Goal: Transaction & Acquisition: Book appointment/travel/reservation

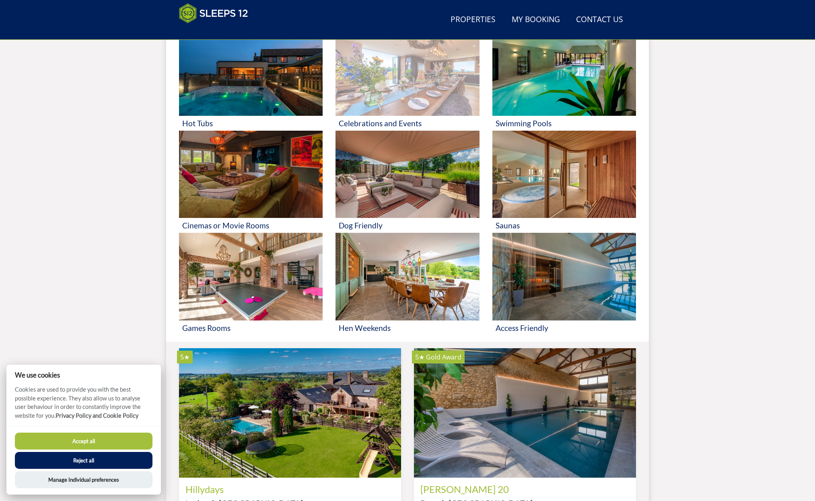
scroll to position [378, 0]
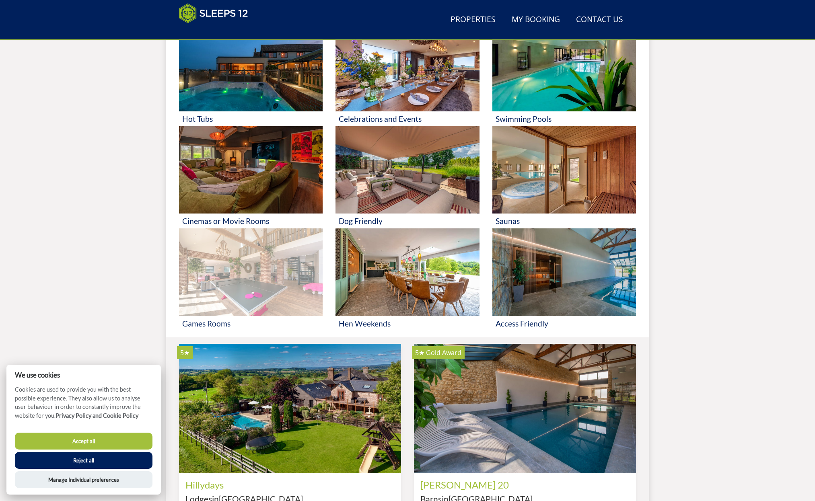
click at [221, 269] on img at bounding box center [251, 273] width 144 height 88
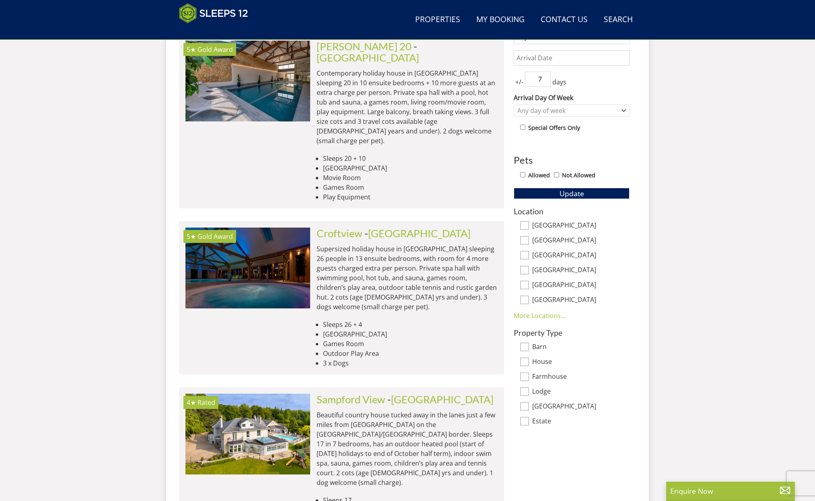
scroll to position [371, 0]
click at [348, 227] on link "Croftview" at bounding box center [340, 233] width 46 height 12
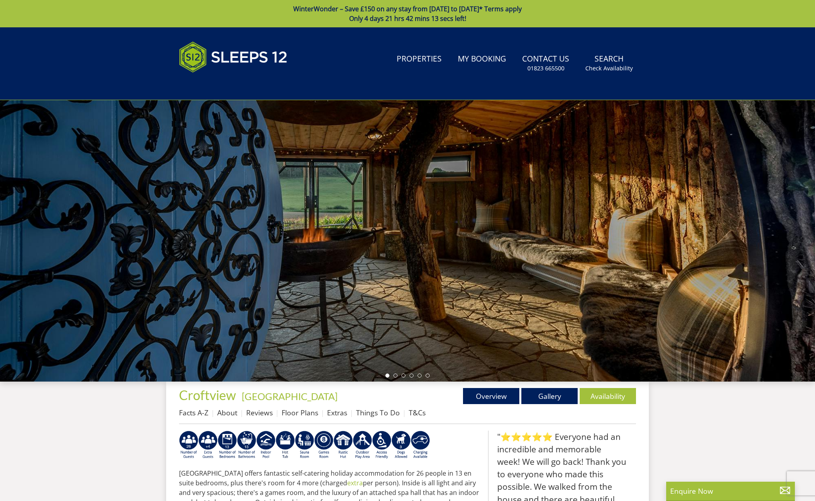
scroll to position [258, 0]
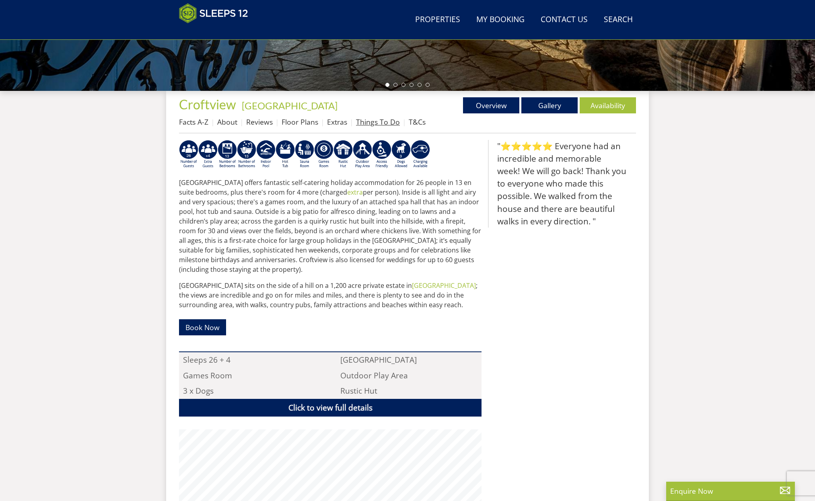
click at [371, 122] on link "Things To Do" at bounding box center [378, 122] width 44 height 10
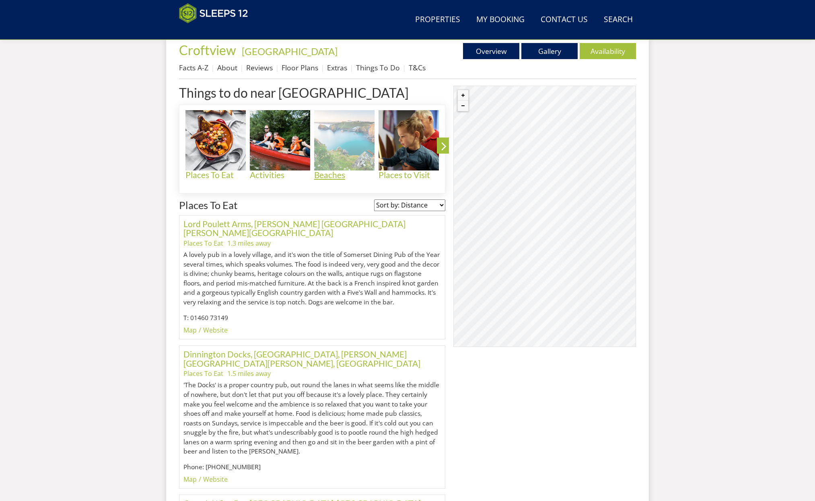
scroll to position [305, 0]
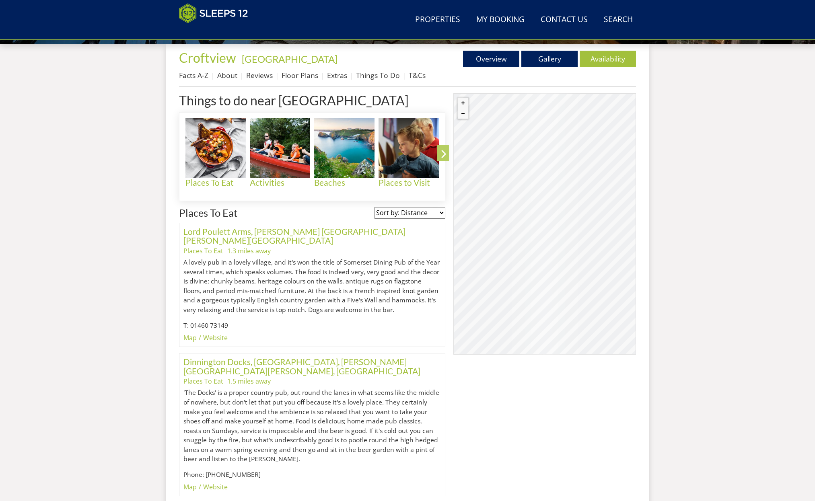
click at [440, 152] on icon at bounding box center [444, 155] width 14 height 19
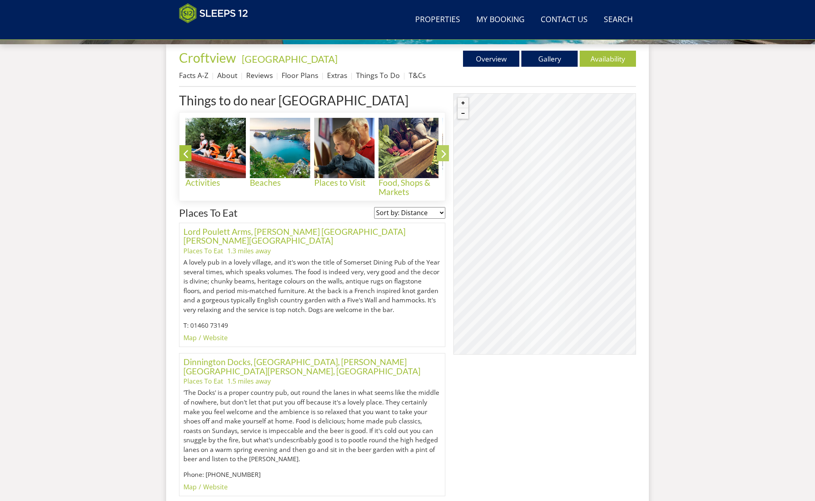
click at [440, 152] on icon at bounding box center [444, 155] width 14 height 19
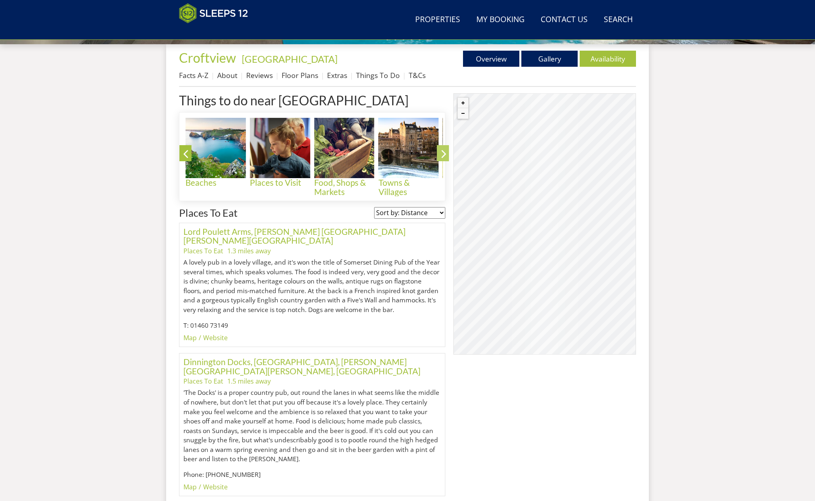
click at [440, 152] on icon at bounding box center [444, 155] width 14 height 19
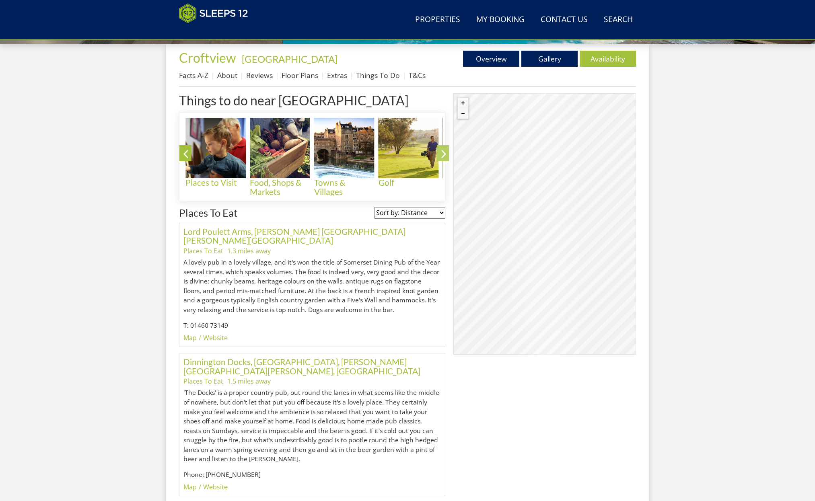
click at [440, 152] on icon at bounding box center [444, 155] width 14 height 19
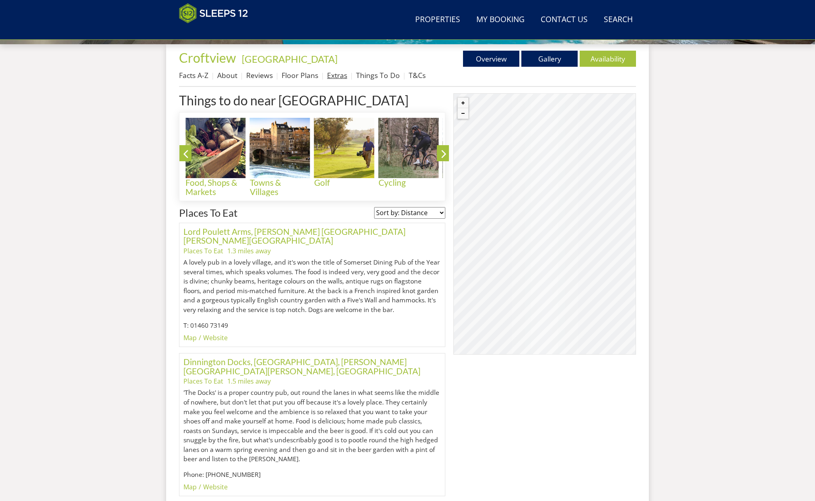
click at [338, 76] on link "Extras" at bounding box center [337, 75] width 20 height 10
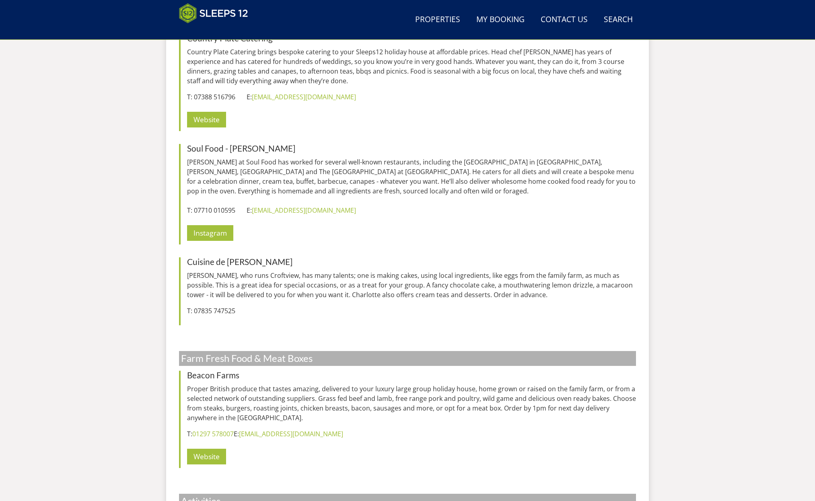
scroll to position [2187, 0]
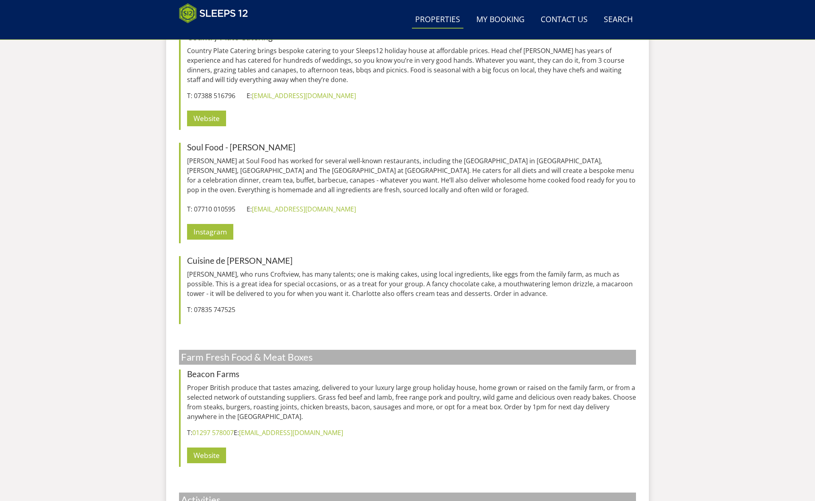
click at [441, 19] on link "Properties" at bounding box center [438, 20] width 52 height 18
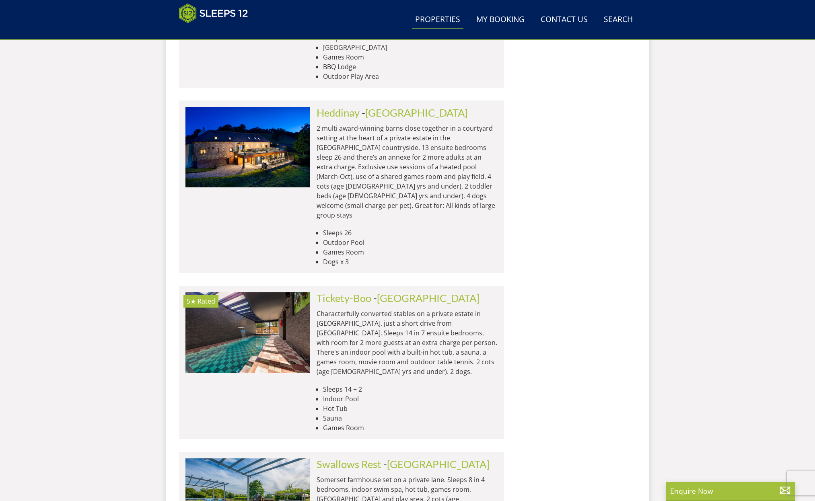
scroll to position [3161, 0]
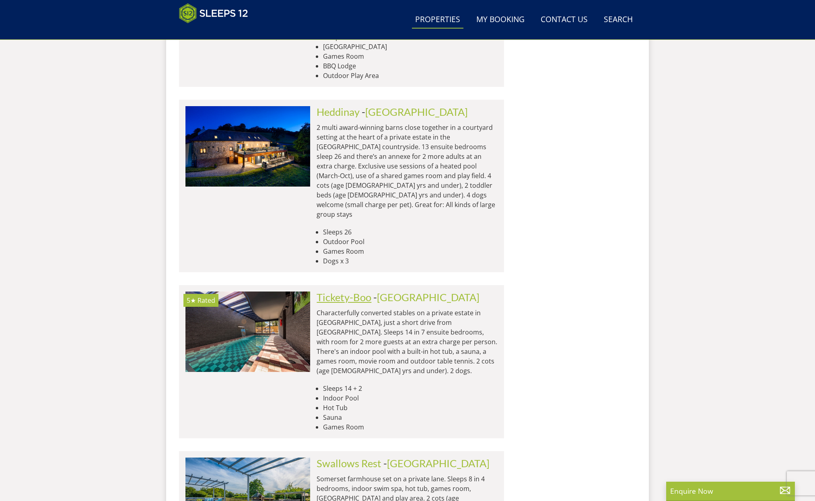
click at [351, 291] on link "Tickety-Boo" at bounding box center [344, 297] width 55 height 12
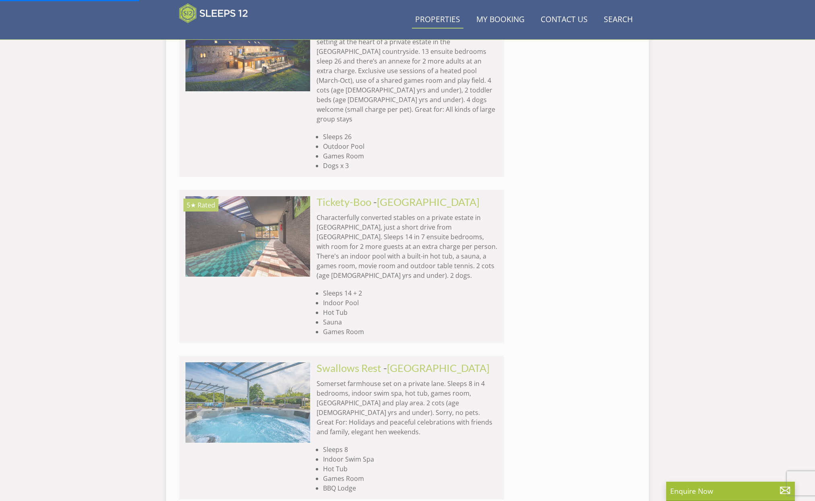
scroll to position [3256, 0]
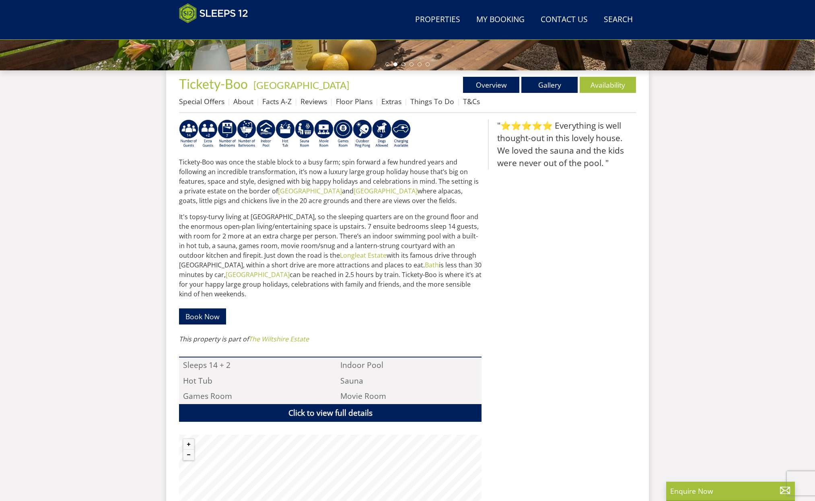
scroll to position [275, 0]
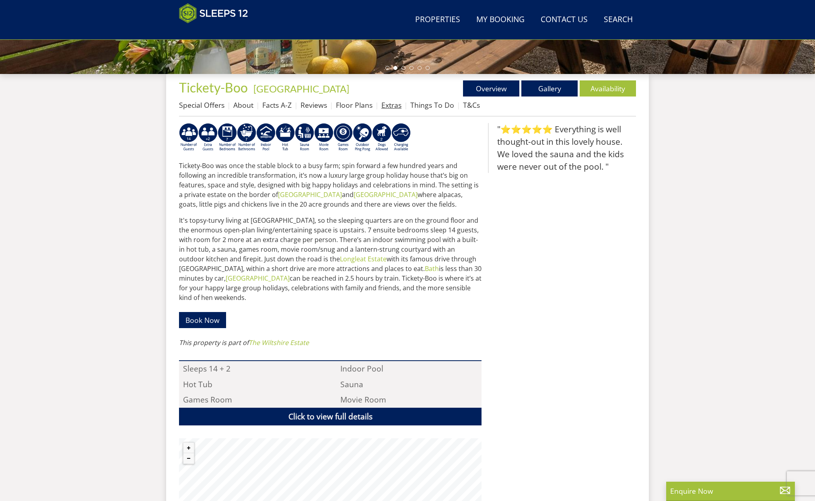
click at [385, 106] on link "Extras" at bounding box center [392, 105] width 20 height 10
